Goal: Check status: Check status

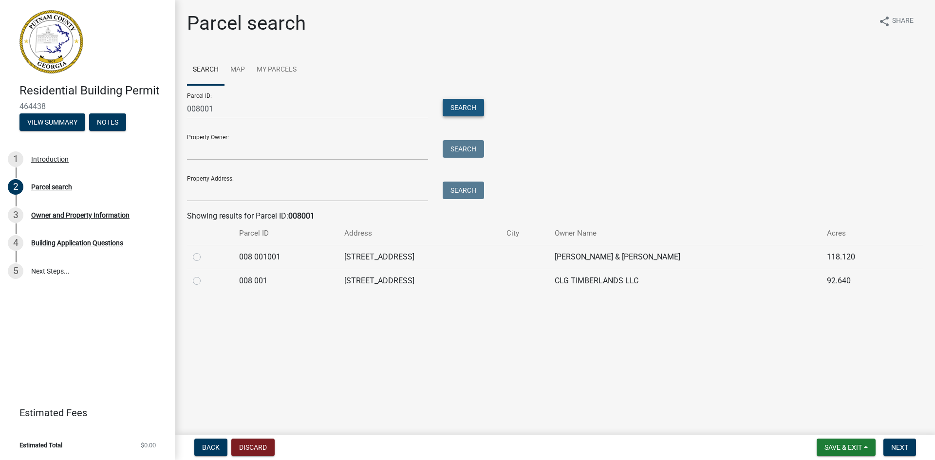
click at [460, 106] on button "Search" at bounding box center [463, 108] width 41 height 18
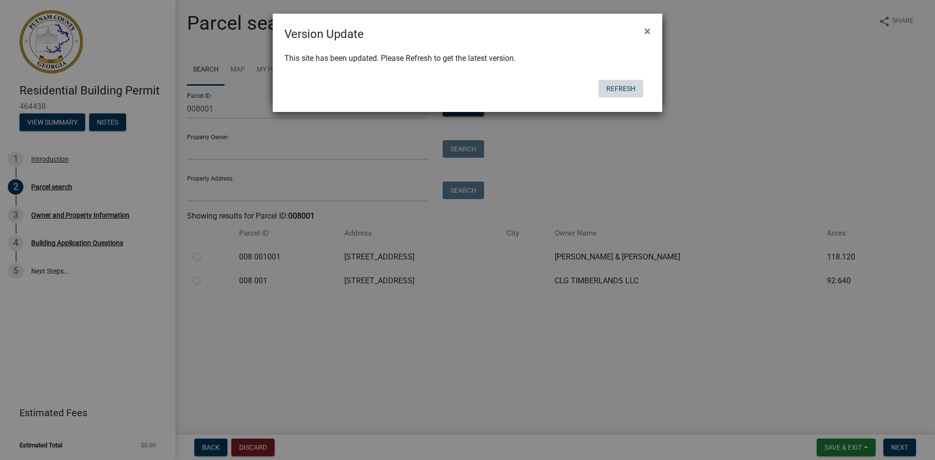
click at [623, 88] on button "Refresh" at bounding box center [621, 89] width 45 height 18
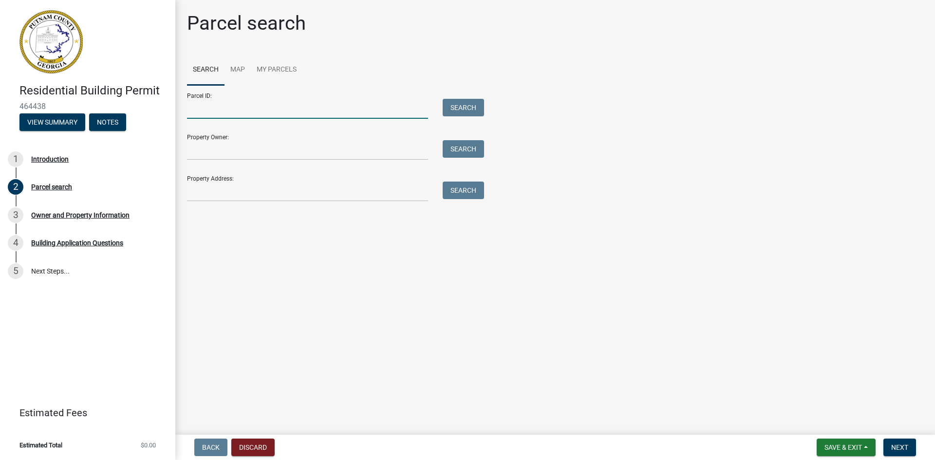
click at [225, 107] on input "Parcel ID:" at bounding box center [307, 109] width 241 height 20
type input "008001"
click at [461, 106] on button "Search" at bounding box center [463, 108] width 41 height 18
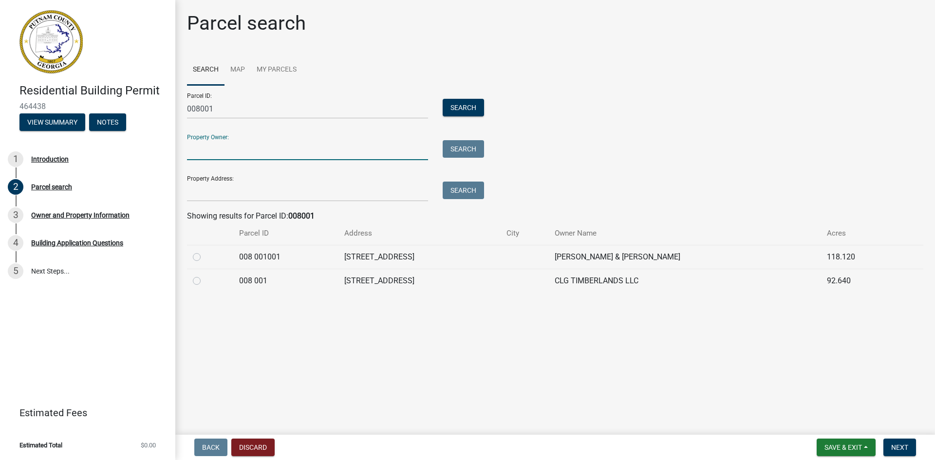
click at [227, 149] on input "Property Owner:" at bounding box center [307, 150] width 241 height 20
type input "Jodeh Neil Dominy, JR & Maggie lea Dominy"
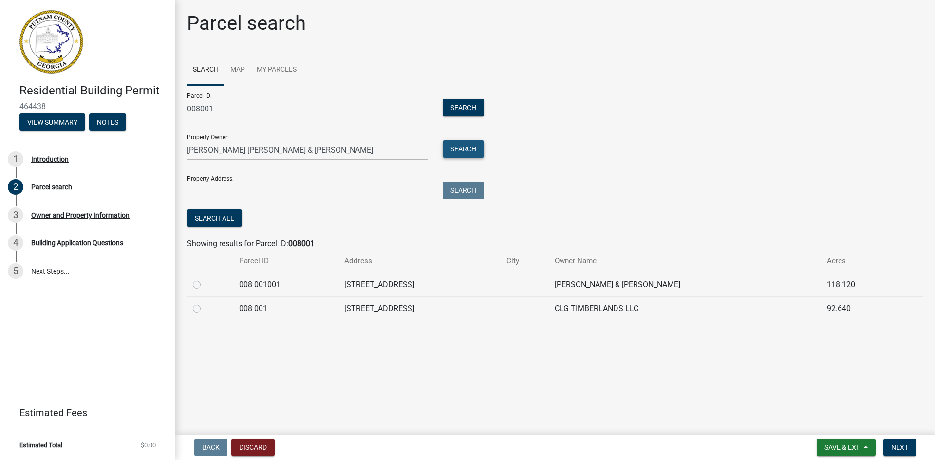
click at [461, 147] on button "Search" at bounding box center [463, 149] width 41 height 18
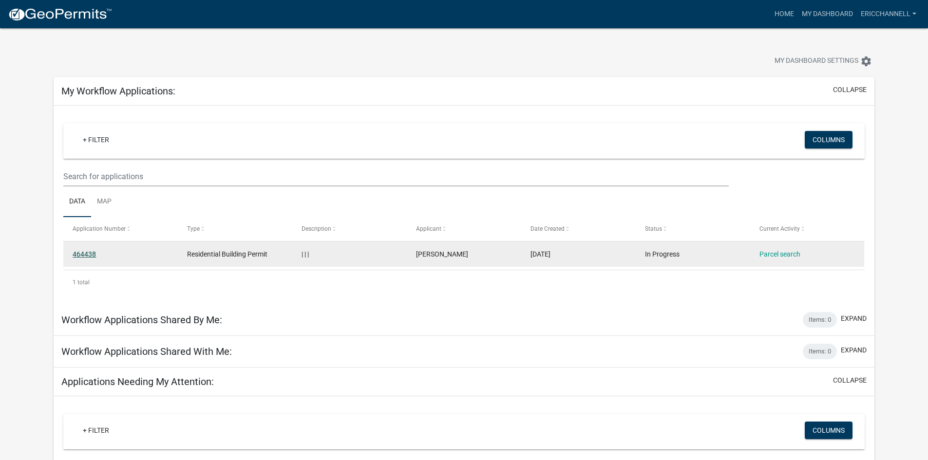
click at [85, 253] on link "464438" at bounding box center [84, 254] width 23 height 8
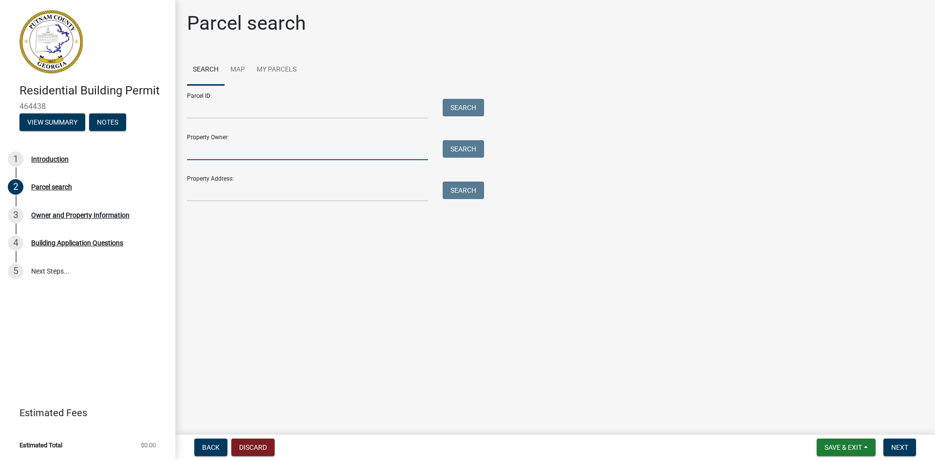
click at [247, 148] on input "Property Owner:" at bounding box center [307, 150] width 241 height 20
type input "Joesph Neil Dominy JR"
click at [461, 150] on button "Search" at bounding box center [463, 149] width 41 height 18
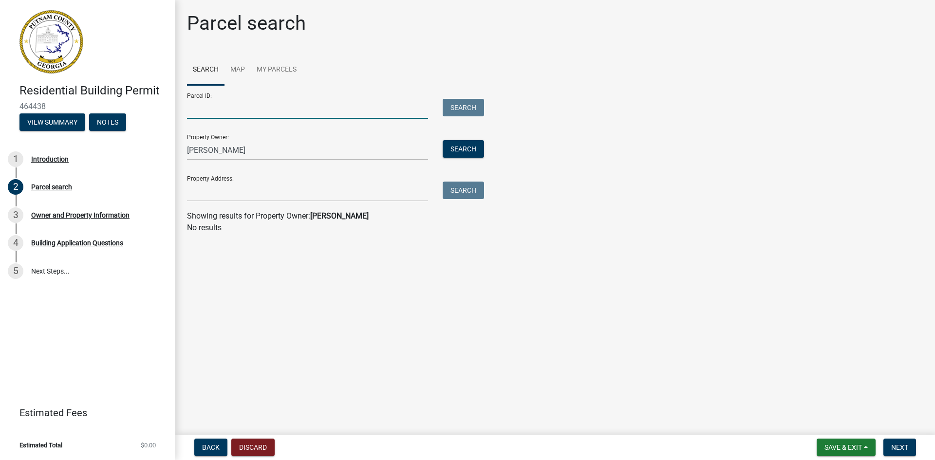
click at [215, 107] on input "Parcel ID:" at bounding box center [307, 109] width 241 height 20
type input "008001"
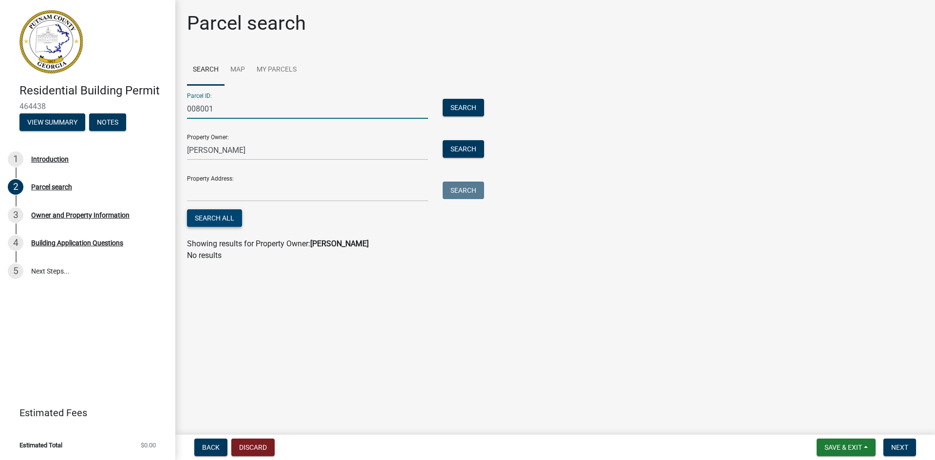
click at [209, 218] on button "Search All" at bounding box center [214, 218] width 55 height 18
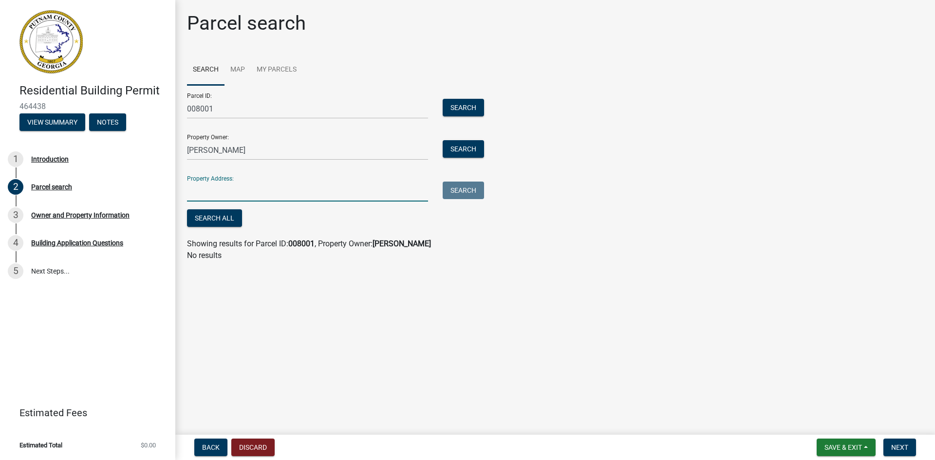
click at [229, 191] on input "Property Address:" at bounding box center [307, 192] width 241 height 20
type input "409 Milledgeville Rd. Eatonton, GA. 31024"
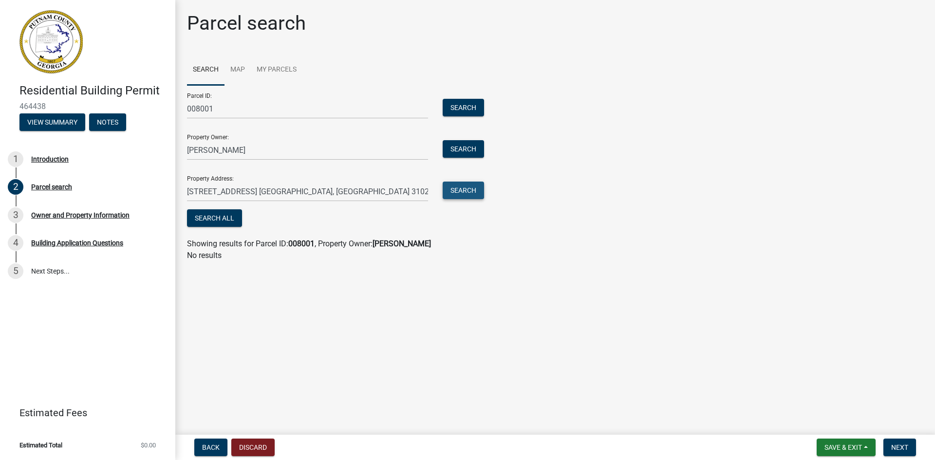
click at [459, 188] on button "Search" at bounding box center [463, 191] width 41 height 18
